Goal: Find specific page/section: Find specific page/section

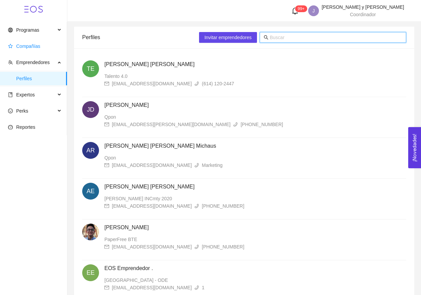
drag, startPoint x: 0, startPoint y: 0, endPoint x: 32, endPoint y: 50, distance: 59.1
click at [32, 50] on span "Compañías" at bounding box center [35, 45] width 54 height 13
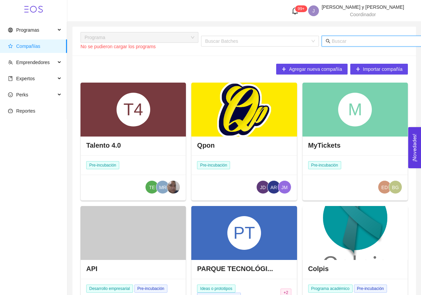
click at [334, 40] on input "text" at bounding box center [398, 40] width 132 height 7
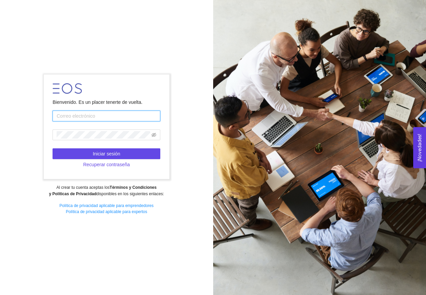
type input "jhidalgoycostilla@startupchihuahua.com"
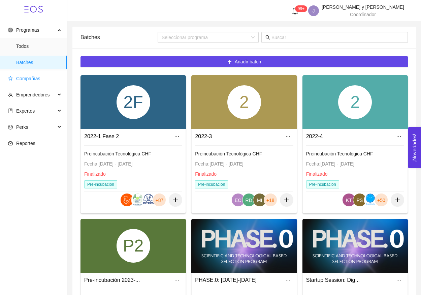
click at [36, 79] on span "Compañías" at bounding box center [28, 78] width 24 height 5
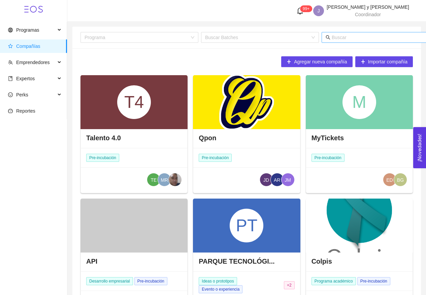
click at [337, 37] on input "text" at bounding box center [398, 37] width 132 height 7
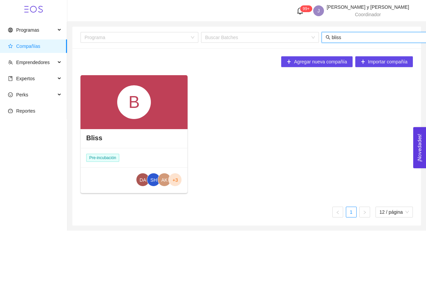
type input "bliss"
click at [132, 113] on div "B" at bounding box center [134, 102] width 34 height 34
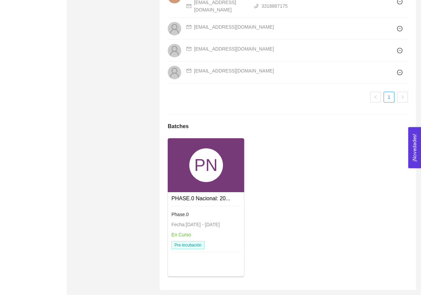
scroll to position [532, 0]
click at [201, 142] on div "PN" at bounding box center [206, 165] width 76 height 54
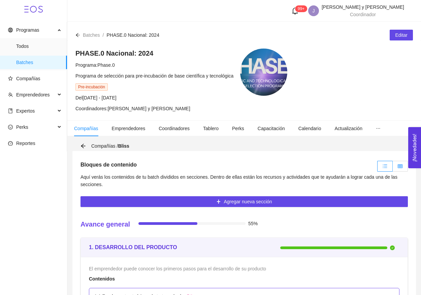
click at [400, 169] on label at bounding box center [400, 166] width 15 height 11
click at [393, 168] on input "radio" at bounding box center [393, 168] width 0 height 0
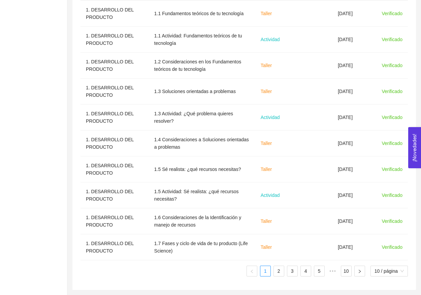
scroll to position [255, 0]
click at [278, 271] on link "2" at bounding box center [279, 271] width 10 height 10
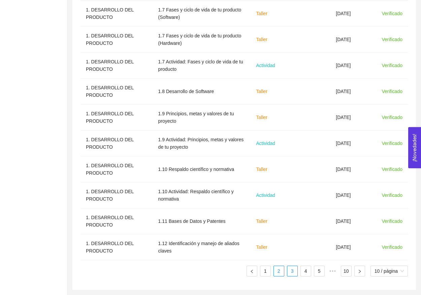
click at [287, 271] on link "3" at bounding box center [292, 271] width 10 height 10
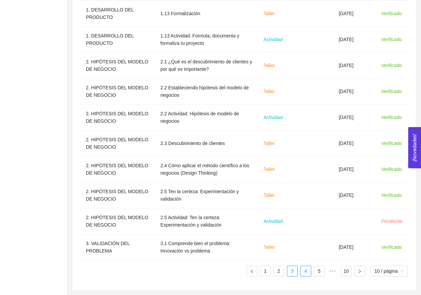
click at [303, 272] on link "4" at bounding box center [306, 271] width 10 height 10
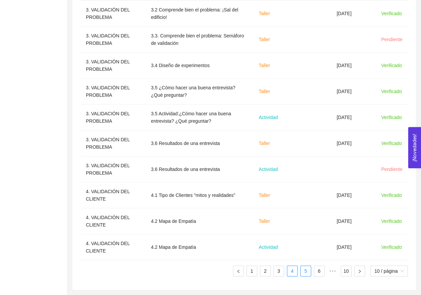
click at [307, 273] on link "5" at bounding box center [306, 271] width 10 height 10
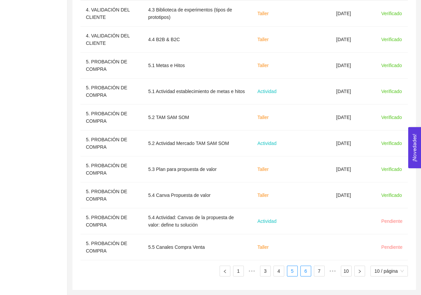
click at [308, 273] on link "6" at bounding box center [306, 271] width 10 height 10
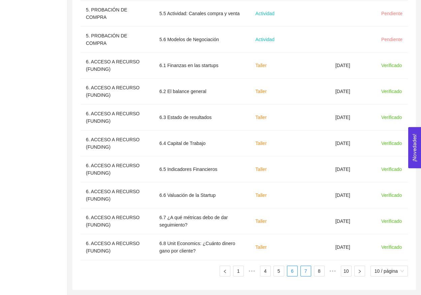
click at [308, 273] on link "7" at bounding box center [306, 271] width 10 height 10
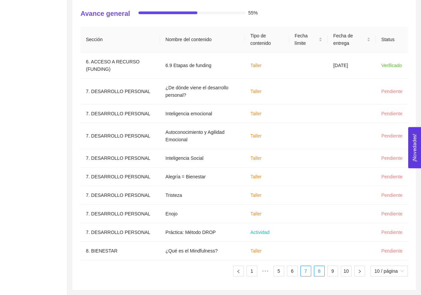
click at [315, 273] on link "8" at bounding box center [319, 271] width 10 height 10
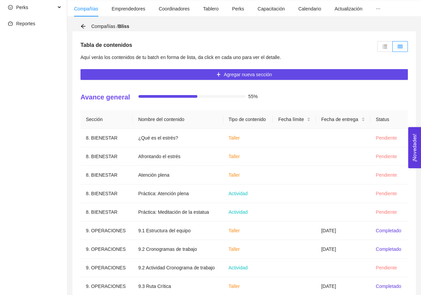
scroll to position [41, 0]
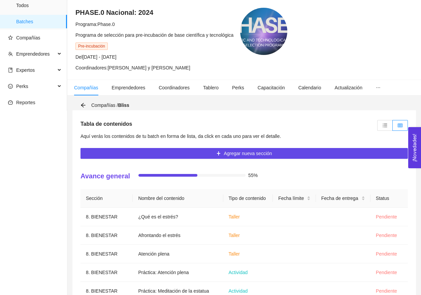
click at [381, 133] on div "Tabla de contenidos Aquí verás los contenidos de tu batch en forma de lista, da…" at bounding box center [244, 266] width 344 height 312
click at [381, 127] on label at bounding box center [384, 125] width 15 height 11
click at [378, 127] on input "radio" at bounding box center [378, 127] width 0 height 0
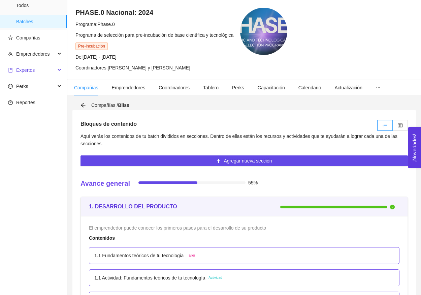
click at [47, 71] on span "Expertos" at bounding box center [31, 69] width 47 height 13
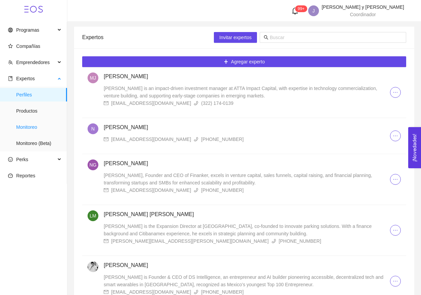
click at [38, 130] on span "Monitoreo" at bounding box center [38, 126] width 45 height 13
